Goal: Find specific page/section: Find specific page/section

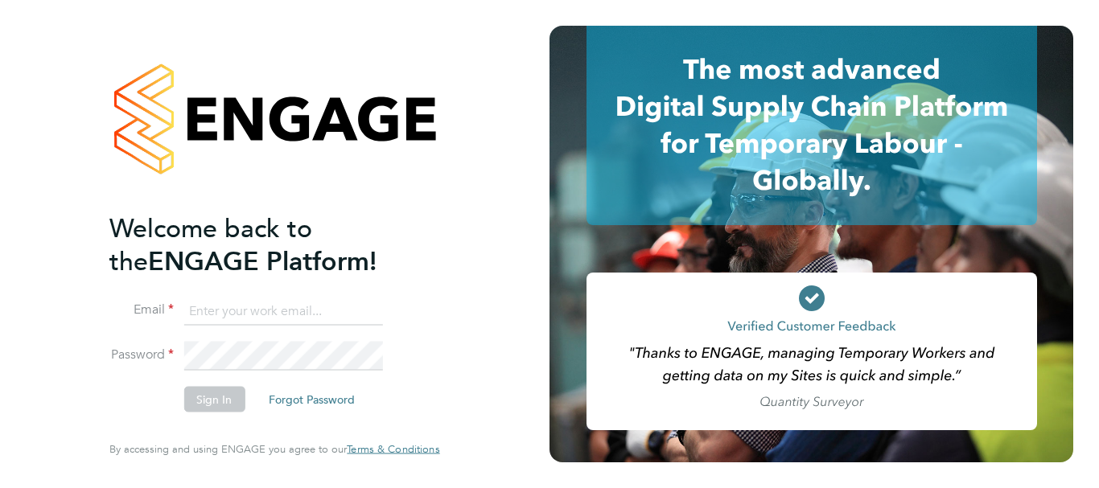
click at [246, 313] on input at bounding box center [282, 311] width 199 height 29
paste input "payroll.downloadqueries@hays.com"
type input "payroll.downloadqueries@hays.com"
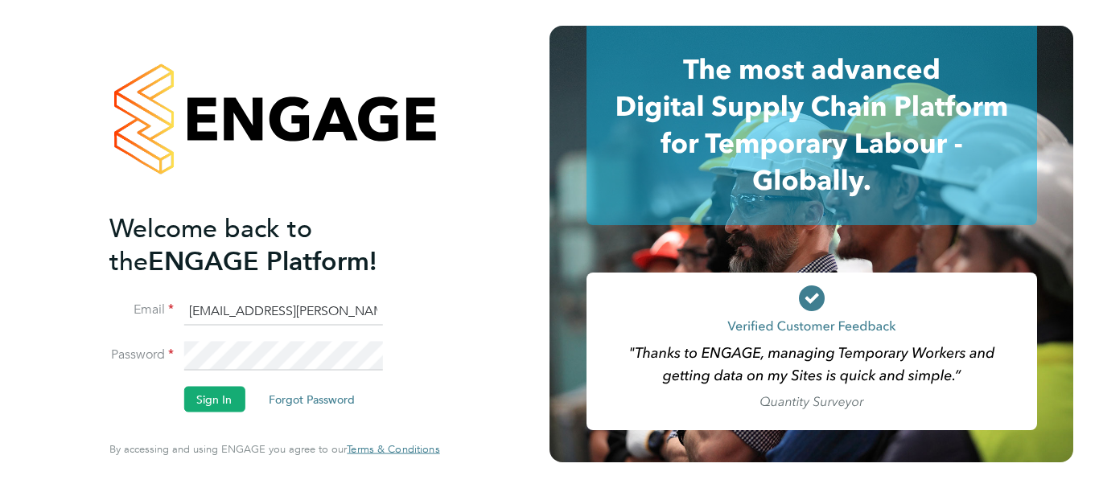
click at [223, 414] on li "Sign In Forgot Password" at bounding box center [266, 408] width 314 height 42
click at [220, 400] on button "Sign In" at bounding box center [213, 400] width 61 height 26
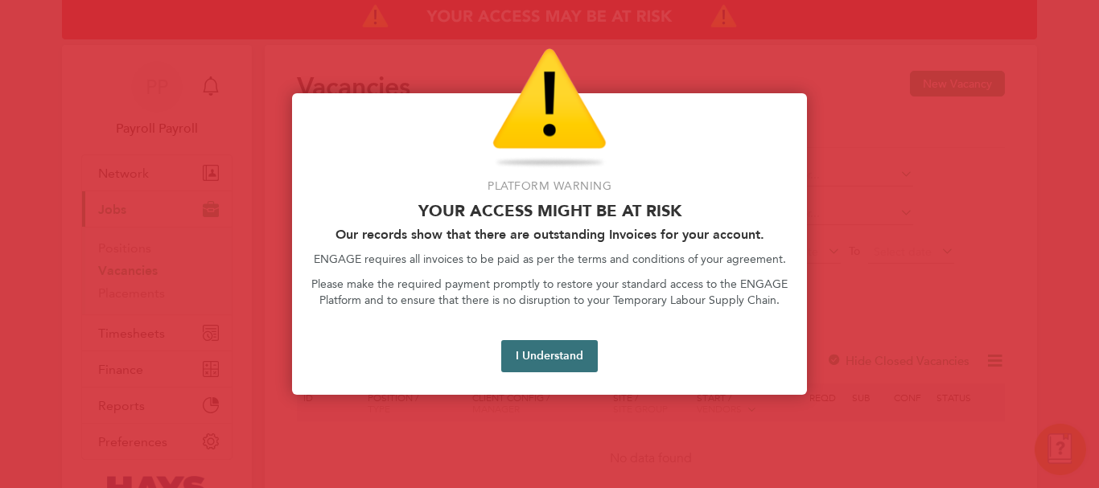
click at [561, 354] on button "I Understand" at bounding box center [549, 356] width 97 height 32
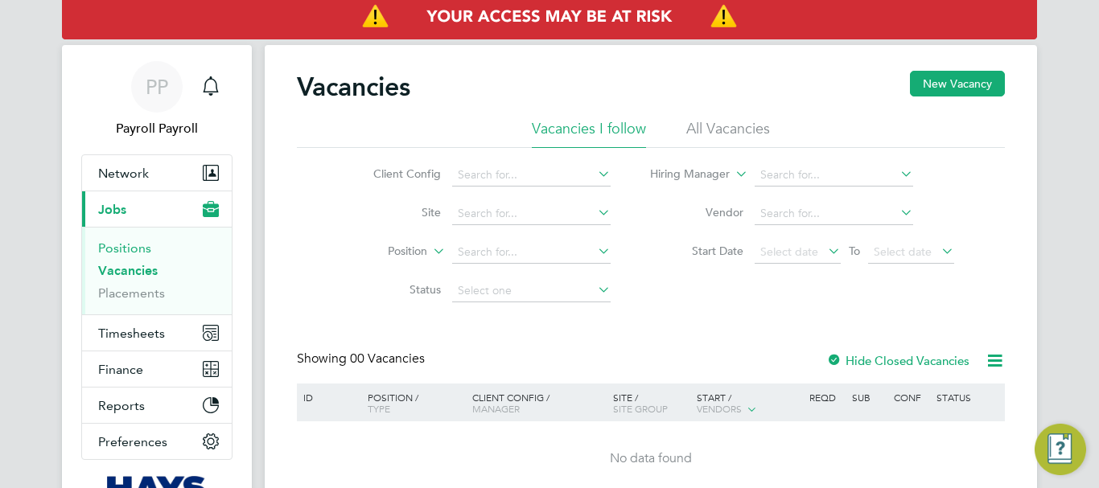
click at [134, 245] on link "Positions" at bounding box center [124, 248] width 53 height 15
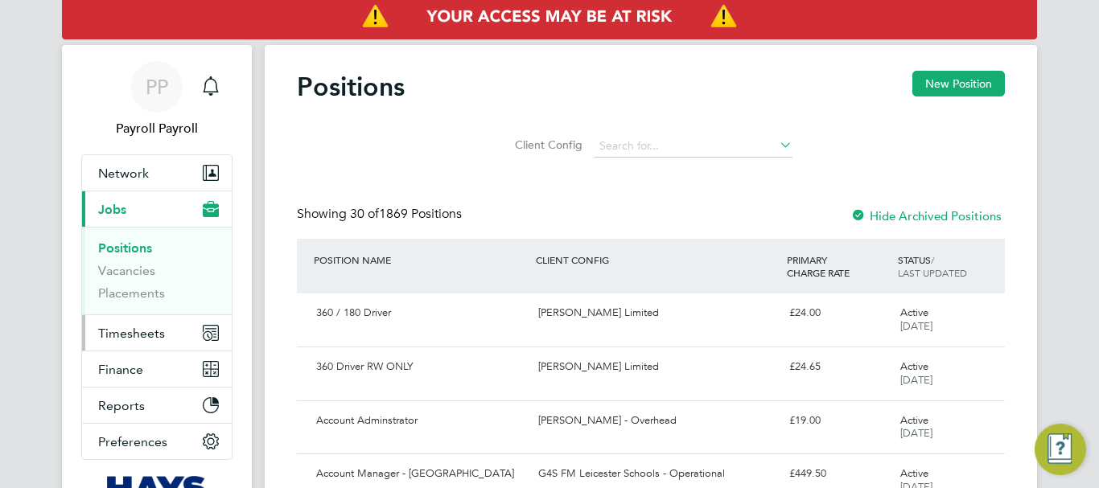
click at [142, 332] on span "Timesheets" at bounding box center [131, 333] width 67 height 15
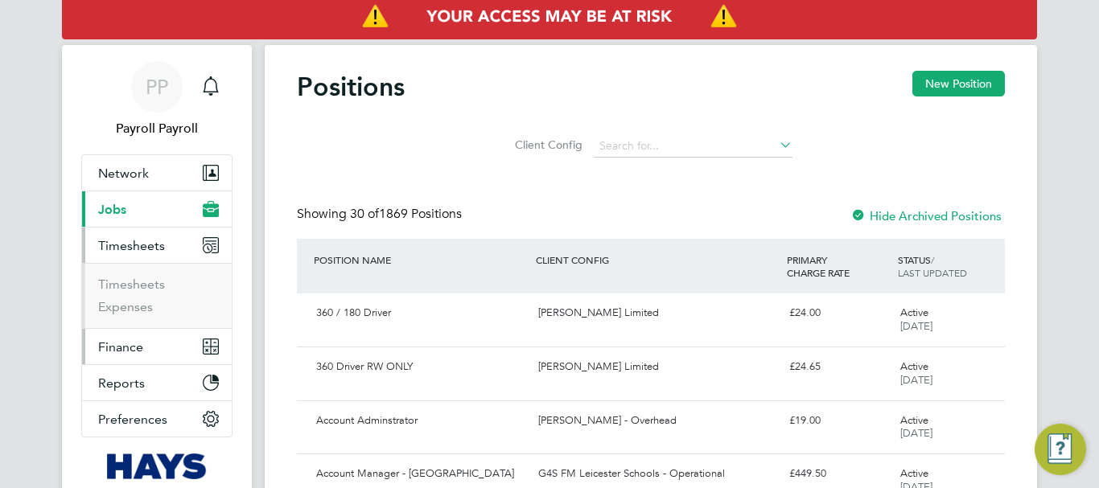
click at [136, 347] on span "Finance" at bounding box center [120, 347] width 45 height 15
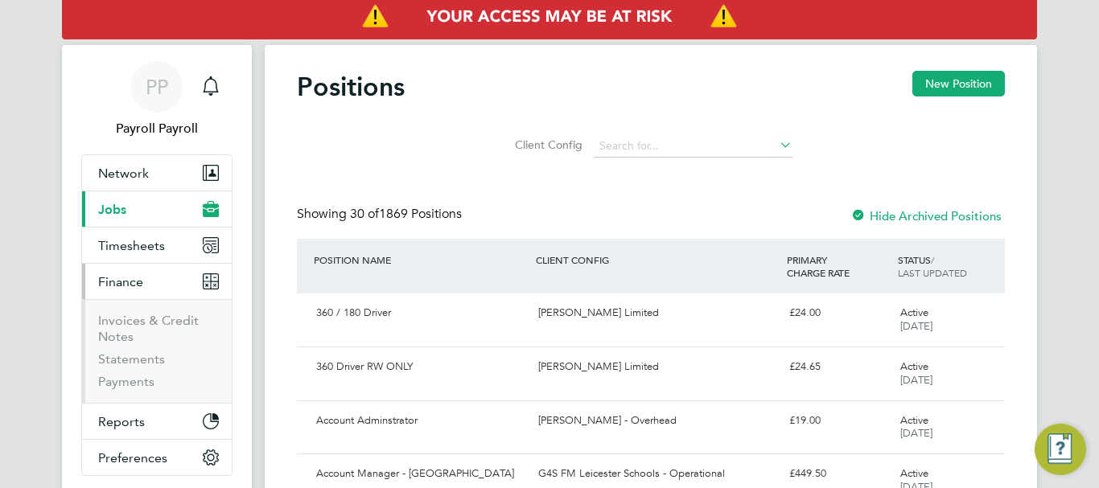
click at [137, 328] on li "Invoices & Credit Notes" at bounding box center [158, 332] width 121 height 39
click at [117, 321] on link "Invoices & Credit Notes" at bounding box center [148, 328] width 101 height 31
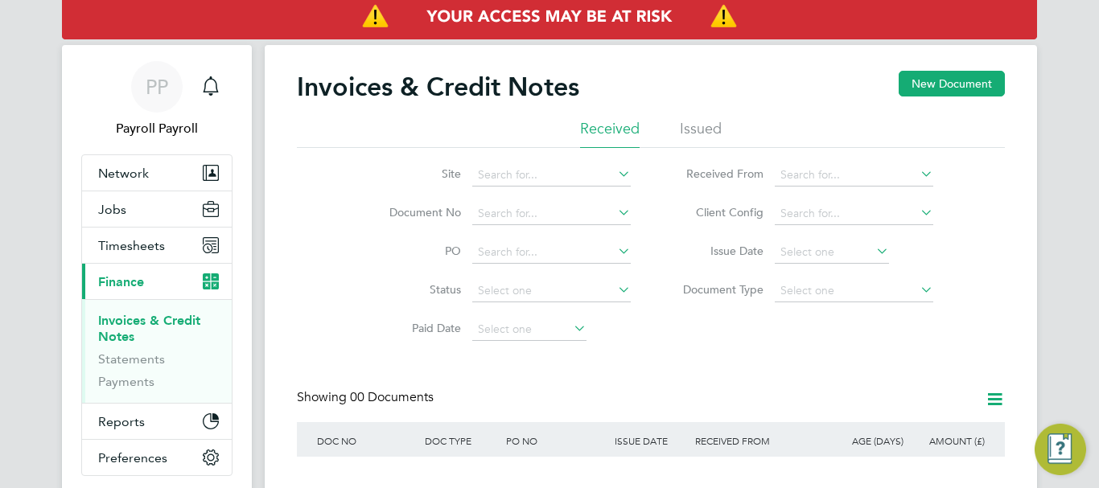
click at [713, 127] on li "Issued" at bounding box center [701, 133] width 42 height 29
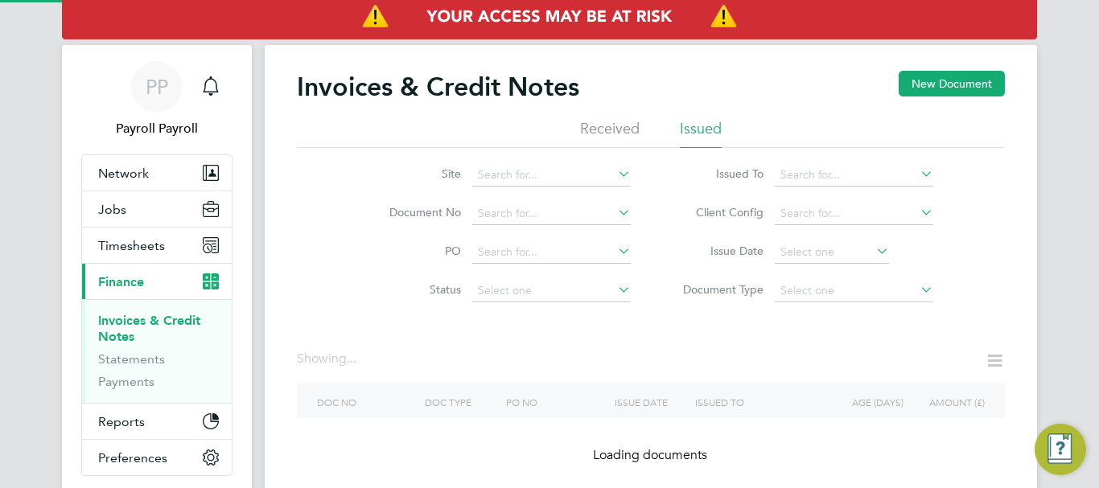
click at [917, 173] on icon at bounding box center [917, 174] width 0 height 23
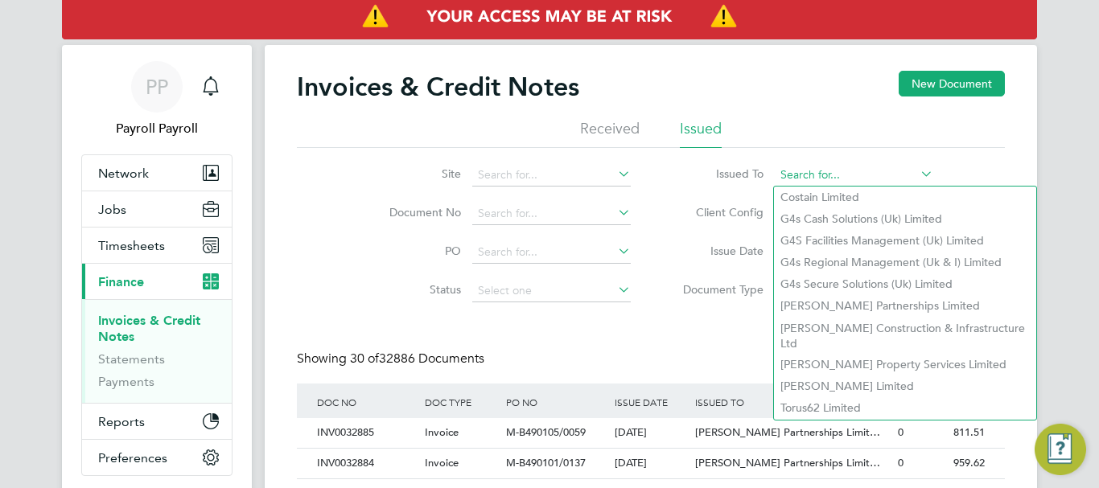
click at [841, 174] on input at bounding box center [854, 175] width 159 height 23
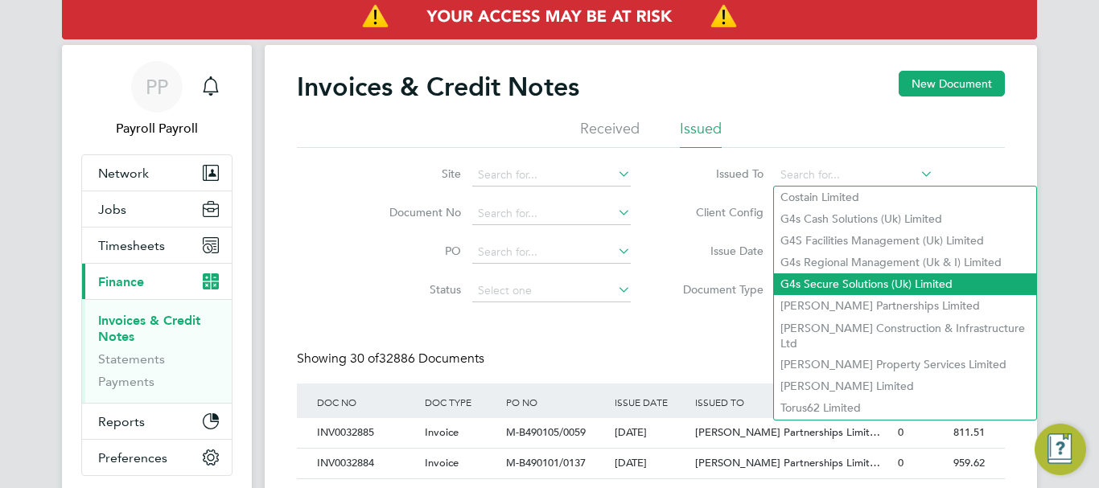
click at [839, 285] on li "G4s Secure Solutions (Uk) Limited" at bounding box center [905, 285] width 262 height 22
type input "G4s Secure Solutions (Uk) Limited"
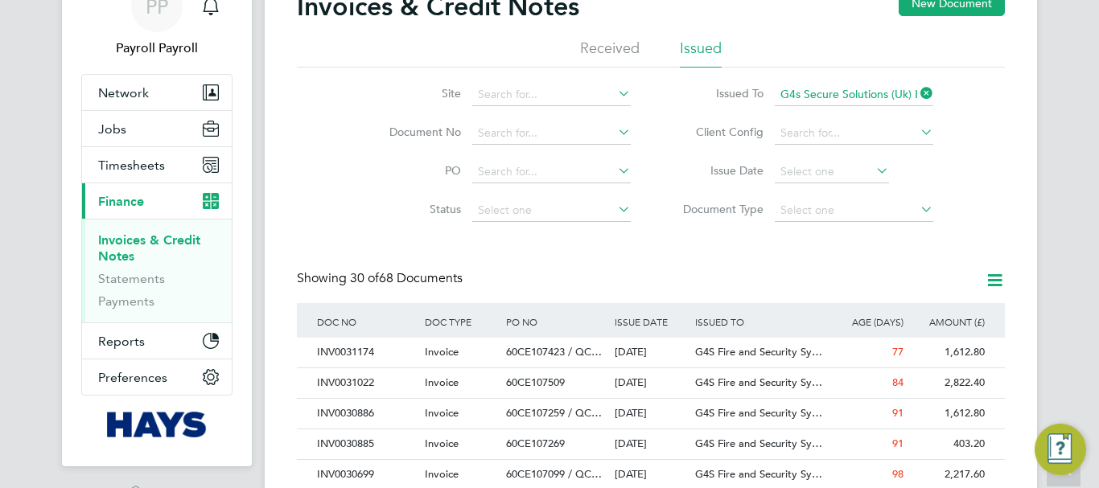
click at [917, 134] on icon at bounding box center [917, 132] width 0 height 23
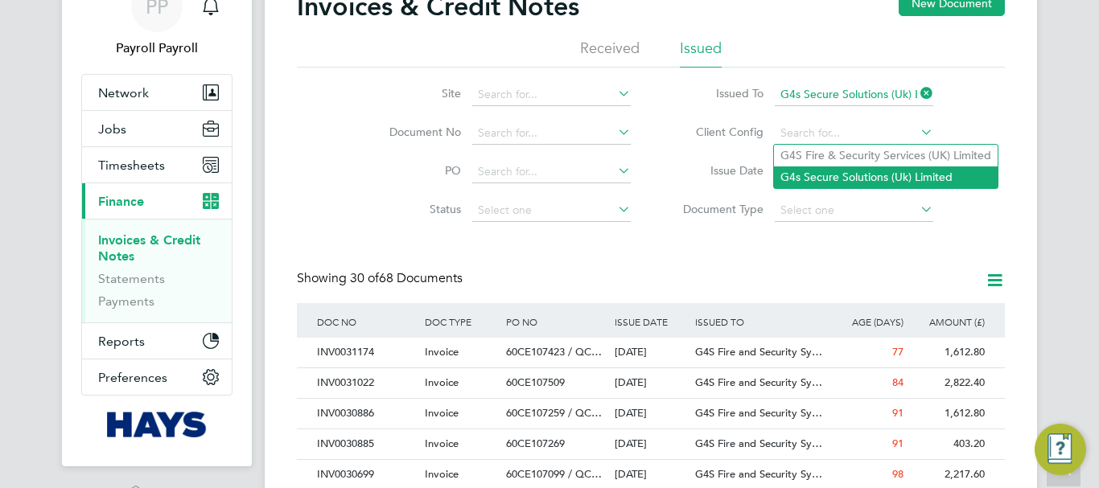
click at [919, 172] on li "G4s Secure Solutions (Uk) Limited" at bounding box center [886, 178] width 224 height 22
type input "G4s Secure Solutions (Uk) Limited"
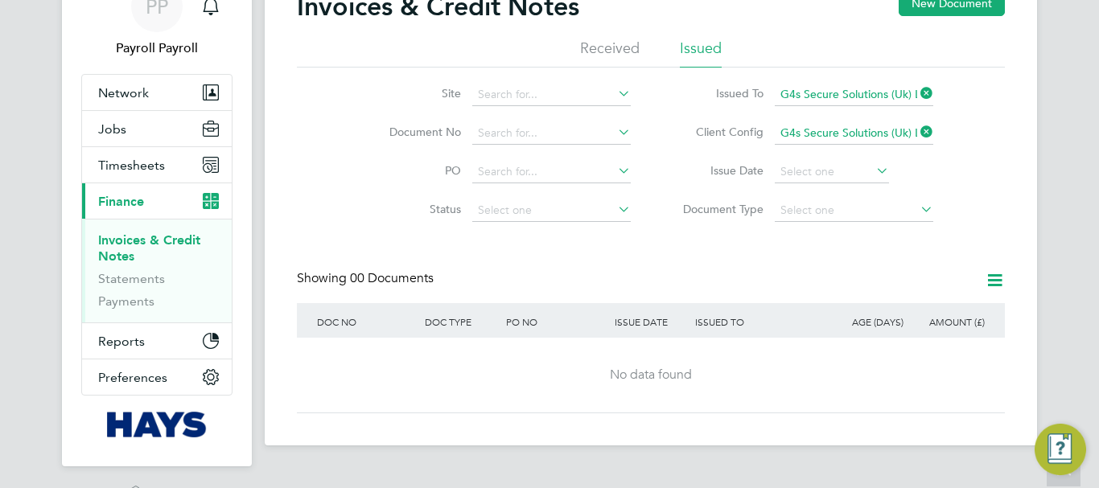
click at [917, 93] on icon at bounding box center [917, 93] width 0 height 23
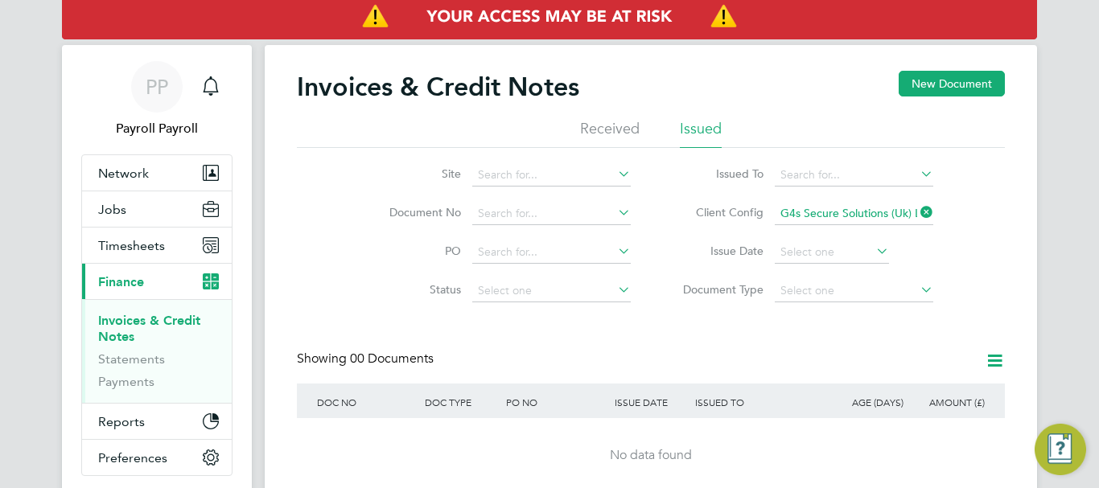
click at [917, 212] on icon at bounding box center [917, 212] width 0 height 23
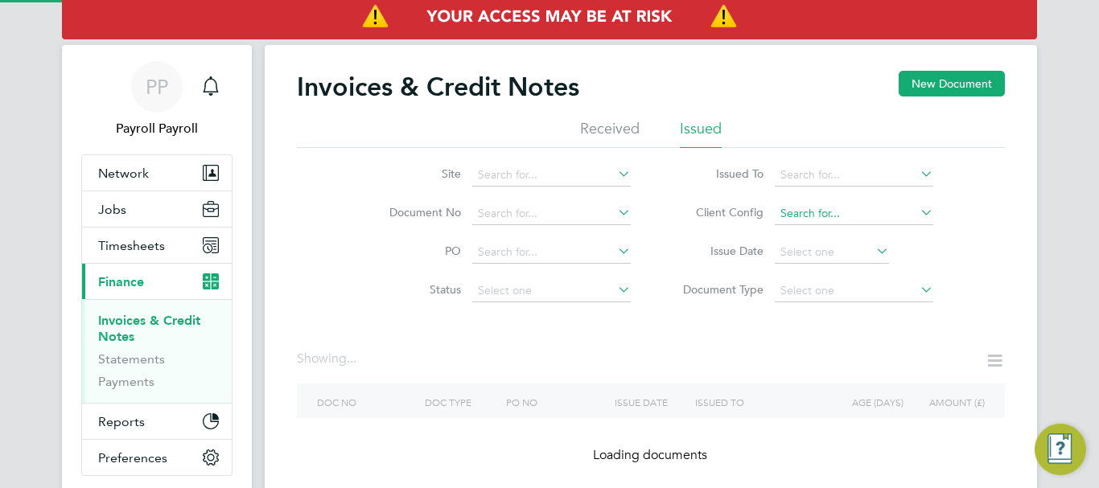
click at [887, 216] on input at bounding box center [854, 214] width 159 height 23
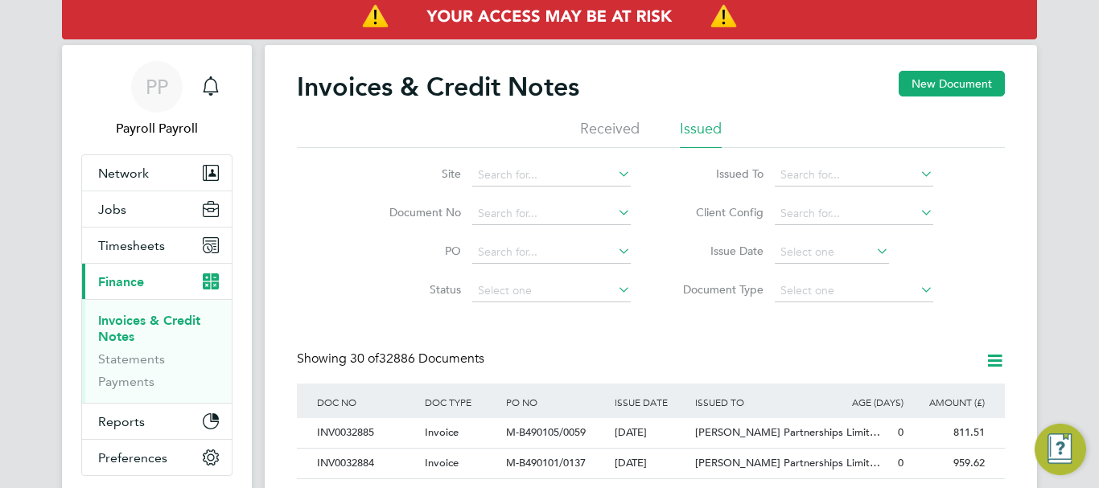
click at [917, 172] on icon at bounding box center [917, 174] width 0 height 23
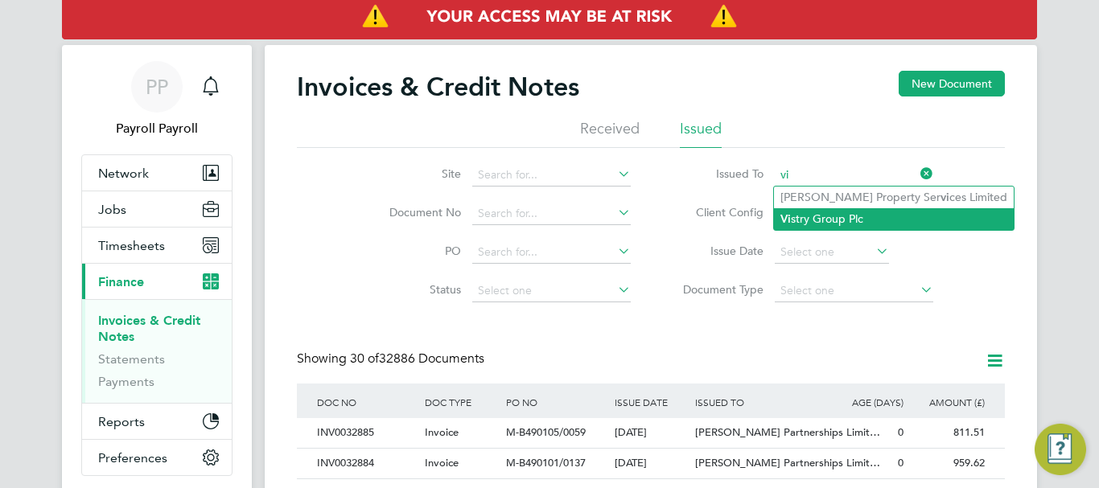
click at [850, 212] on li "Vi stry Group Plc" at bounding box center [894, 219] width 240 height 22
type input "Vistry Group Plc"
